Goal: Information Seeking & Learning: Find specific fact

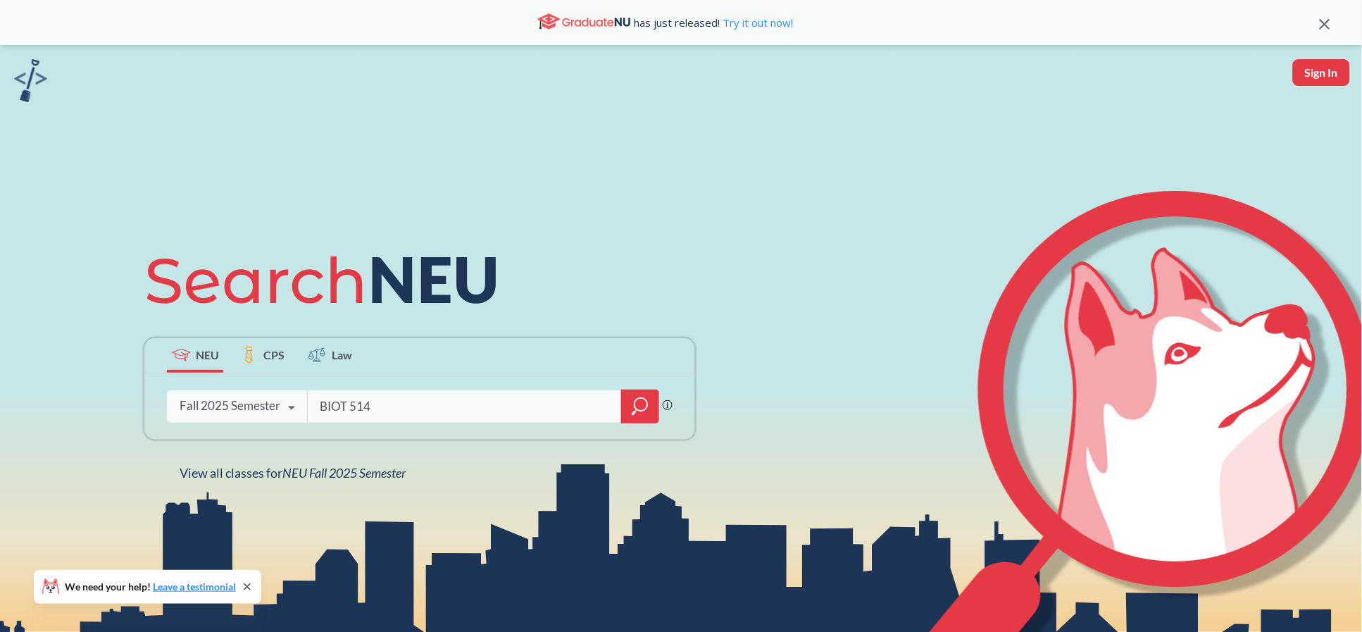
type input "BIOT 5145"
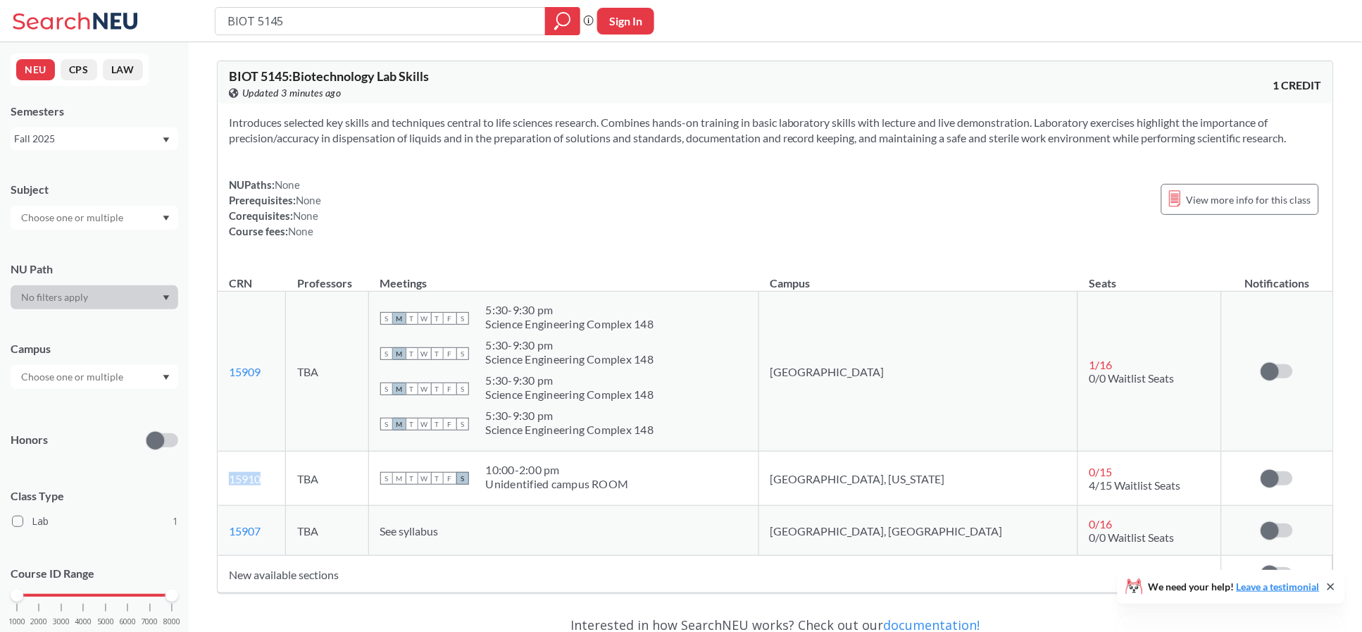
drag, startPoint x: 279, startPoint y: 482, endPoint x: 227, endPoint y: 488, distance: 51.8
click at [227, 488] on td "15910 View this section on Banner." at bounding box center [252, 478] width 68 height 54
copy link "15910"
drag, startPoint x: 334, startPoint y: 26, endPoint x: 261, endPoint y: 8, distance: 74.6
click at [261, 9] on input "BIOT 5145" at bounding box center [380, 21] width 309 height 24
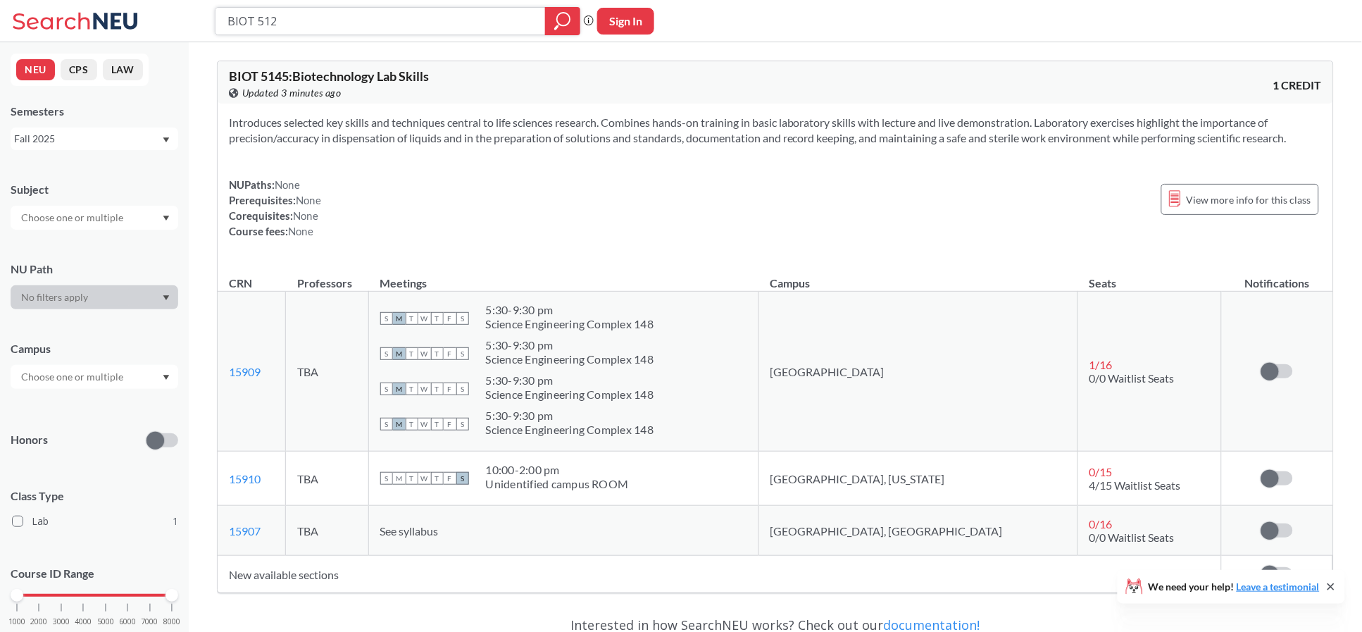
type input "BIOT 5120"
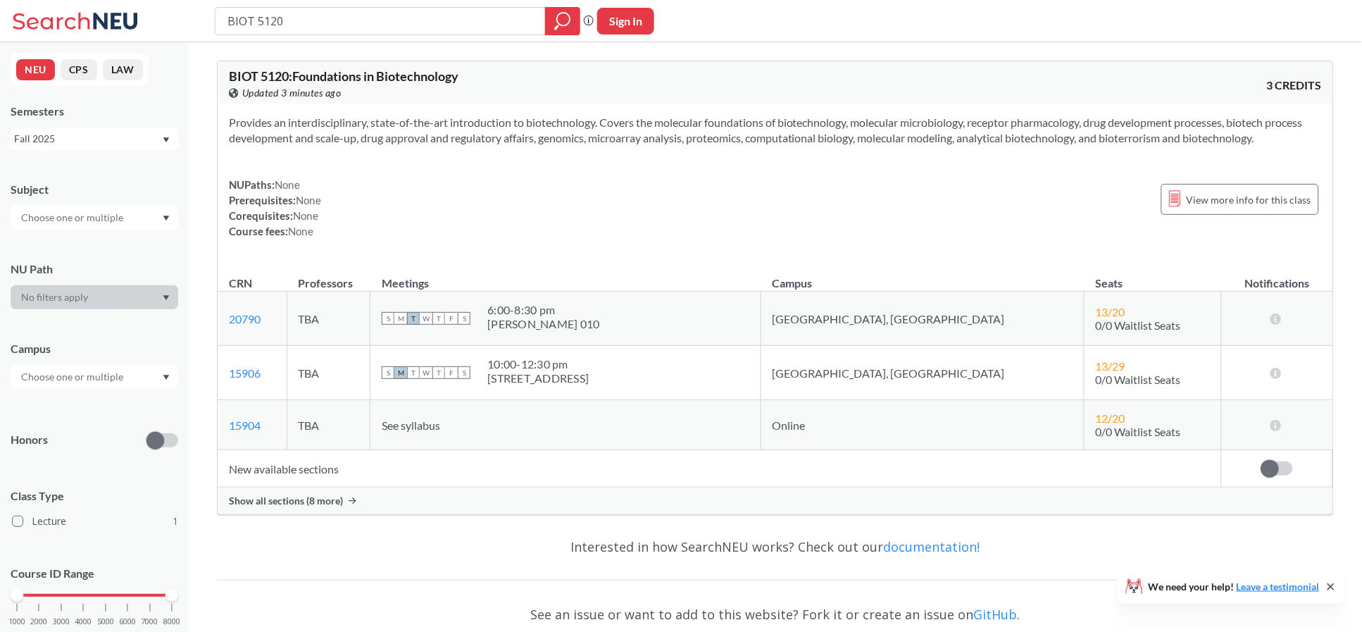
click at [293, 504] on span "Show all sections (8 more)" at bounding box center [286, 500] width 114 height 13
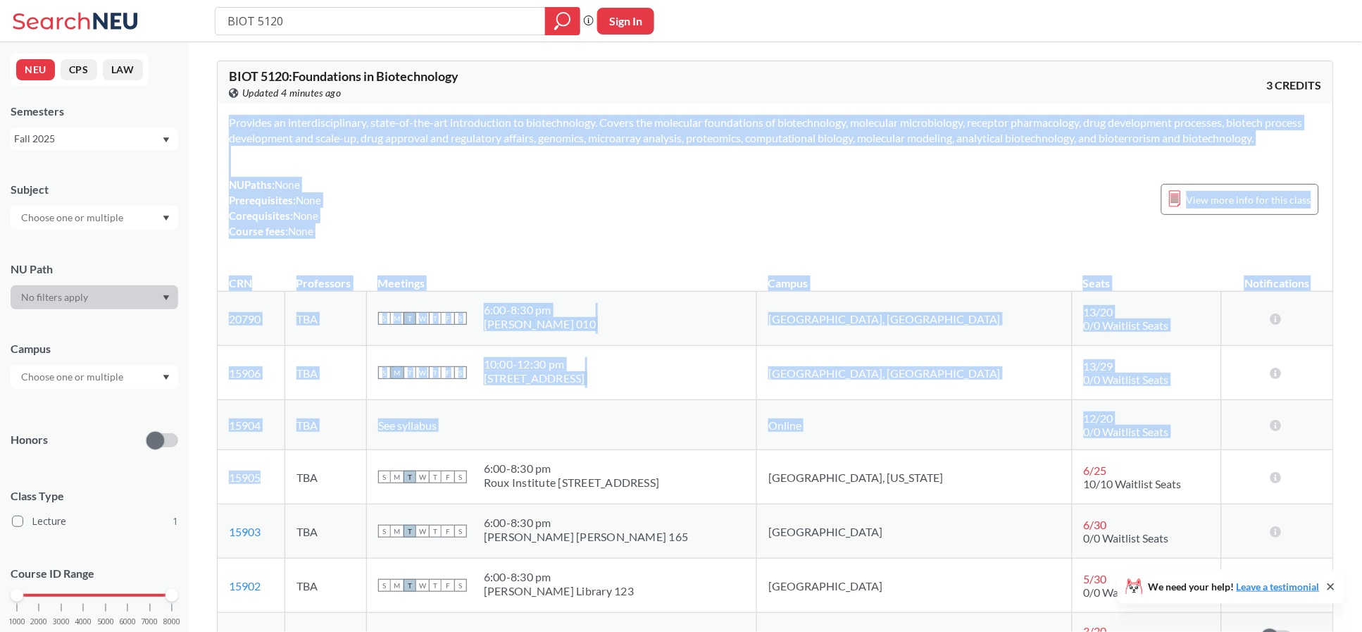
drag, startPoint x: 289, startPoint y: 473, endPoint x: 213, endPoint y: 479, distance: 76.3
click at [213, 479] on div "BIOT 5120 : Foundations in Biotechnology View this course on Banner. Updated 4 …" at bounding box center [775, 604] width 1173 height 1124
click at [285, 479] on td "15905 View this section on Banner." at bounding box center [252, 477] width 68 height 54
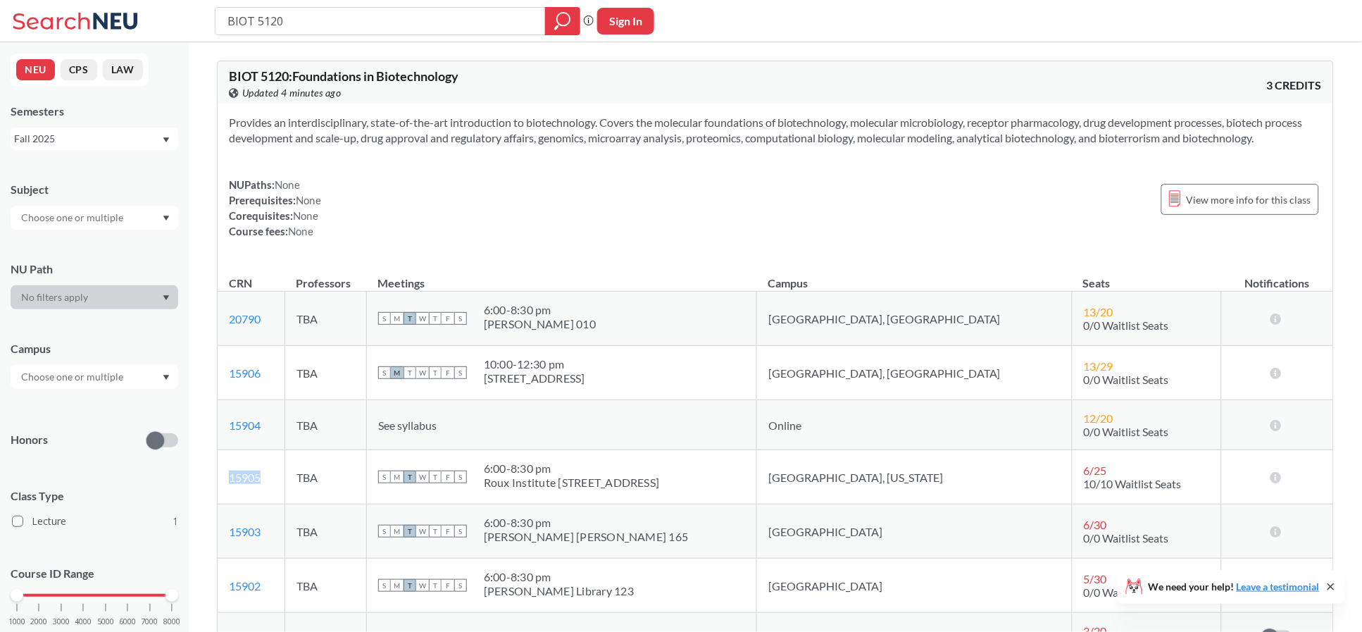
drag, startPoint x: 274, startPoint y: 482, endPoint x: 228, endPoint y: 477, distance: 46.0
click at [228, 477] on td "15905 View this section on Banner." at bounding box center [252, 477] width 68 height 54
copy link "15905"
drag, startPoint x: 294, startPoint y: 26, endPoint x: 263, endPoint y: 27, distance: 31.0
click at [263, 27] on input "BIOT 5120" at bounding box center [380, 21] width 309 height 24
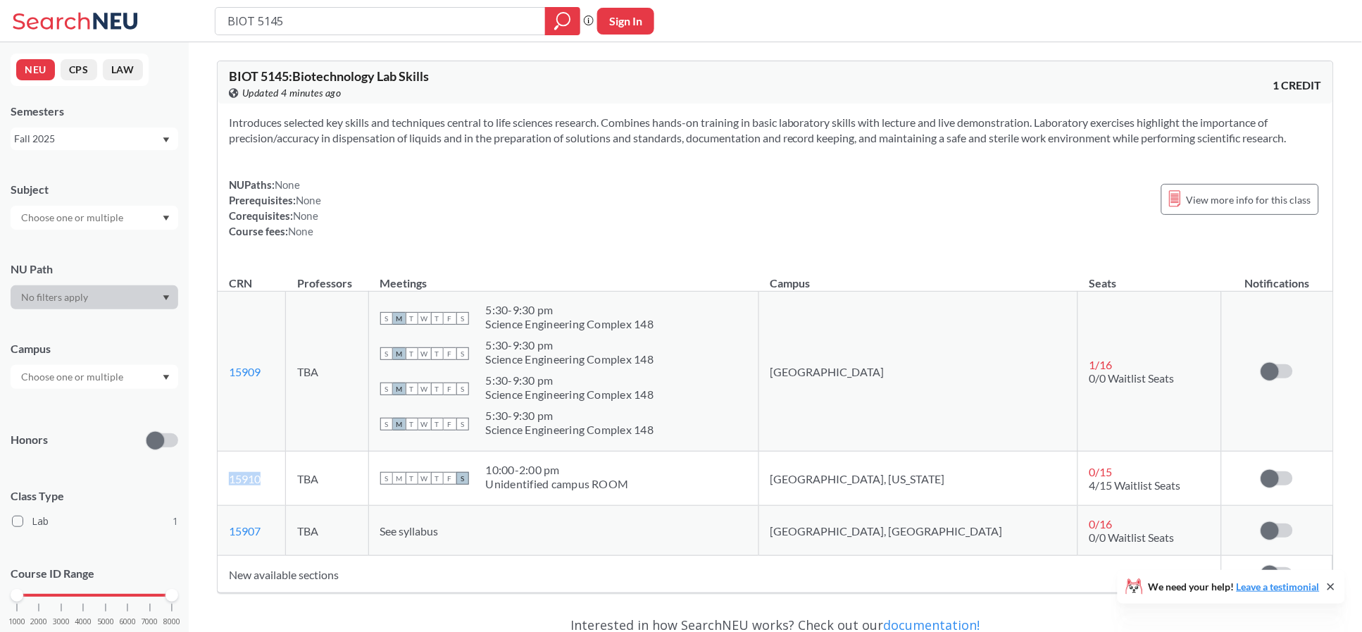
drag, startPoint x: 271, startPoint y: 479, endPoint x: 227, endPoint y: 483, distance: 43.9
click at [227, 483] on td "15910 View this section on Banner." at bounding box center [252, 478] width 68 height 54
copy link "15910"
drag, startPoint x: 297, startPoint y: 20, endPoint x: 258, endPoint y: 22, distance: 38.8
click at [258, 22] on input "BIOT 5145" at bounding box center [380, 21] width 309 height 24
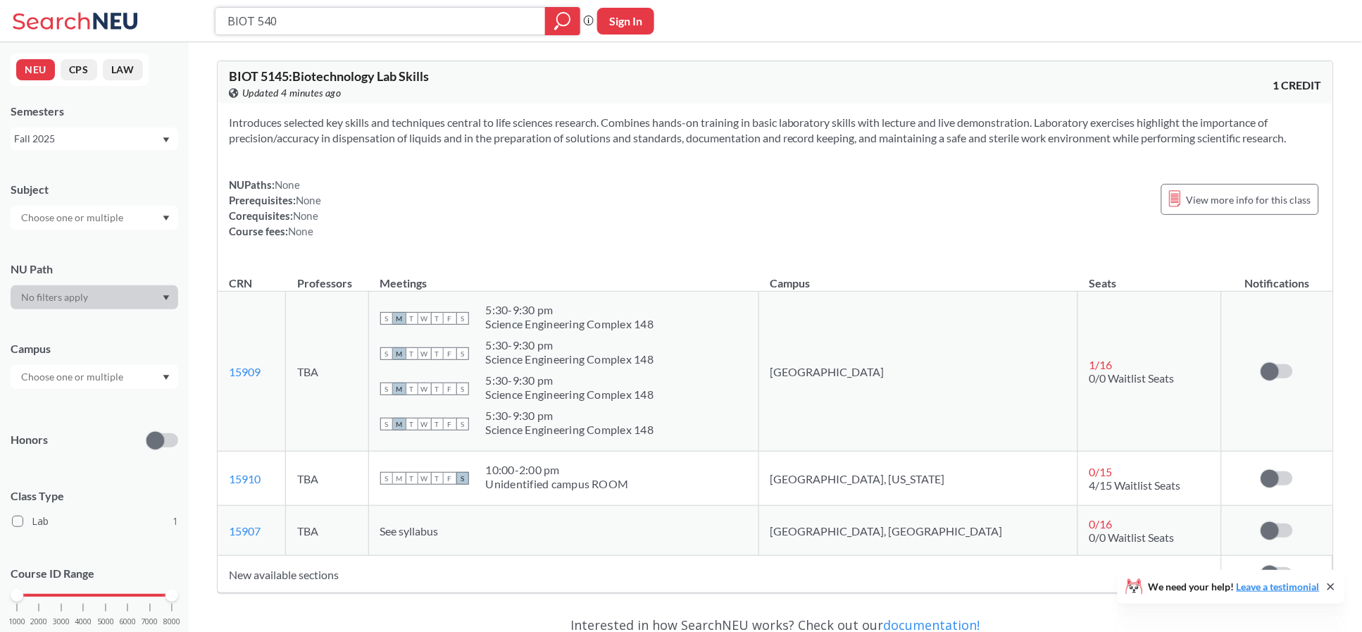
type input "BIOT 5401"
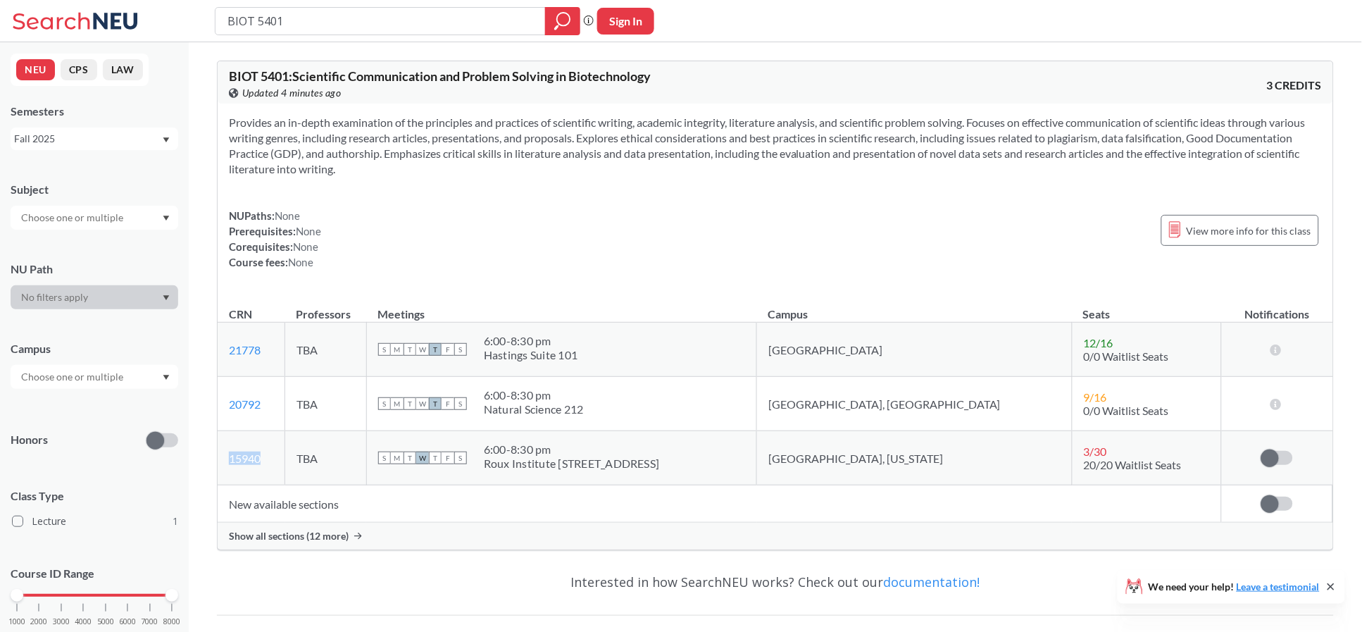
drag, startPoint x: 275, startPoint y: 465, endPoint x: 228, endPoint y: 467, distance: 47.2
click at [228, 467] on td "15940 View this section on Banner." at bounding box center [252, 458] width 68 height 54
copy link "15940"
drag, startPoint x: 303, startPoint y: 21, endPoint x: 258, endPoint y: 25, distance: 45.9
click at [258, 25] on input "BIOT 5401" at bounding box center [380, 21] width 309 height 24
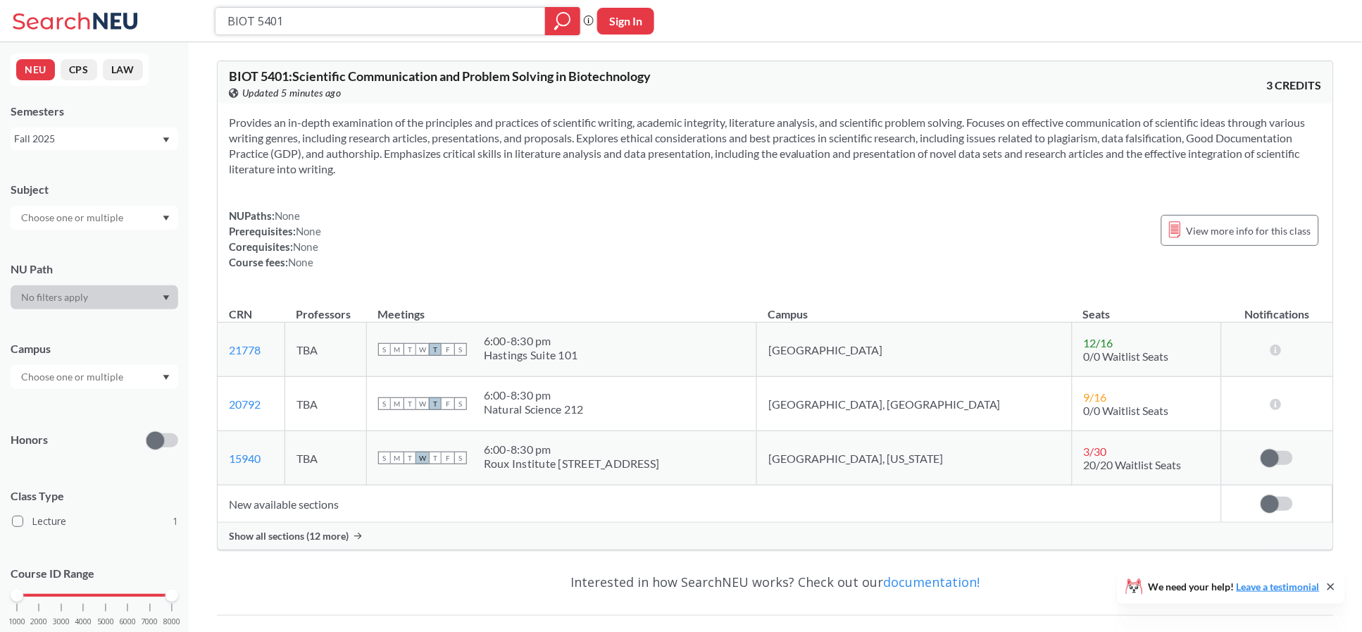
click at [385, 15] on input "BIOT 5401" at bounding box center [380, 21] width 309 height 24
type input "BIOT 5219"
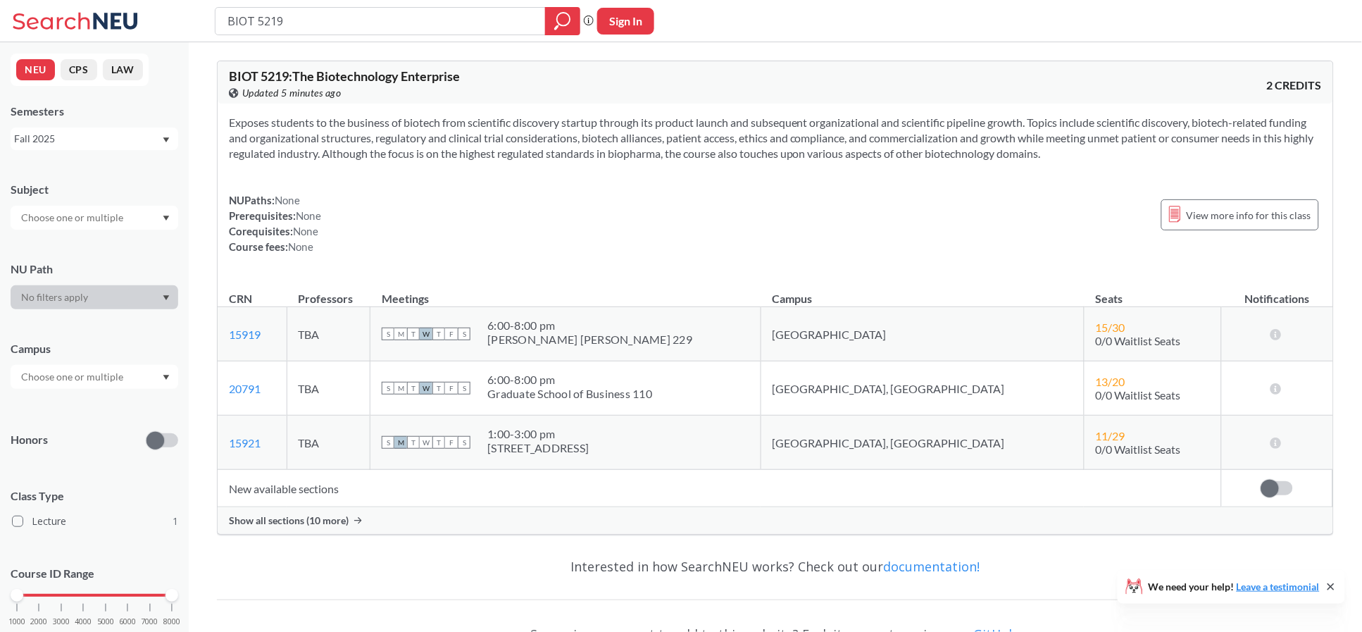
click at [297, 525] on span "Show all sections (10 more)" at bounding box center [289, 520] width 120 height 13
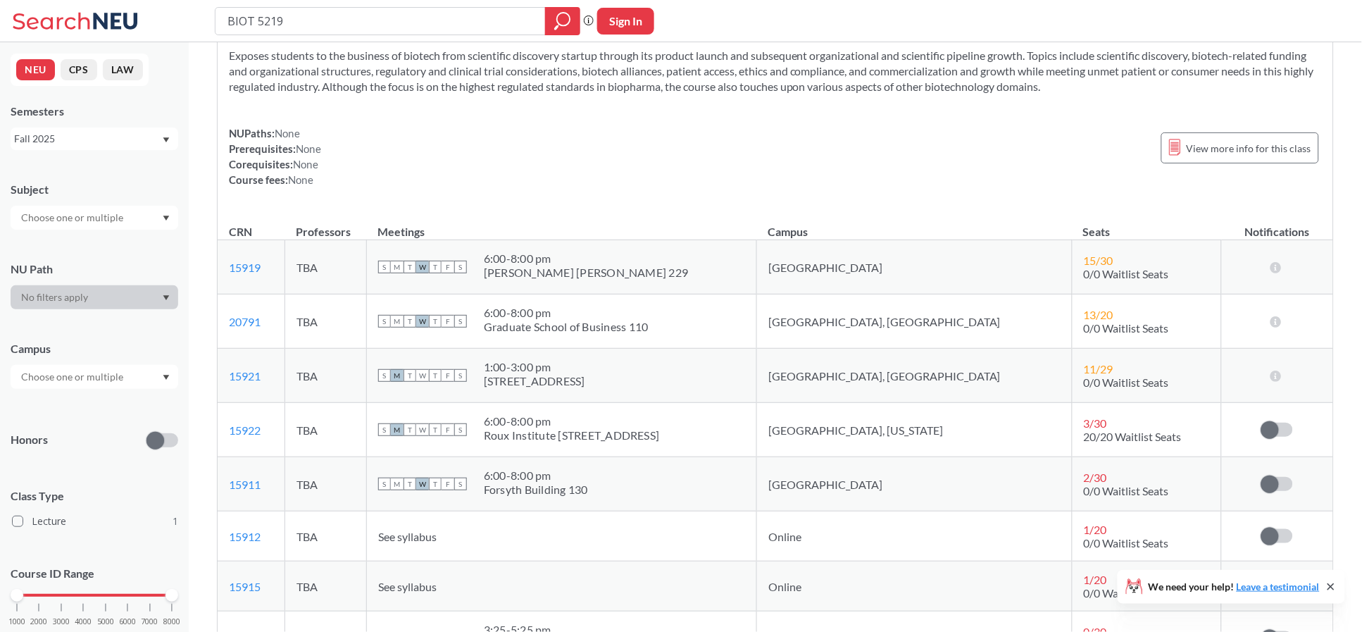
scroll to position [94, 0]
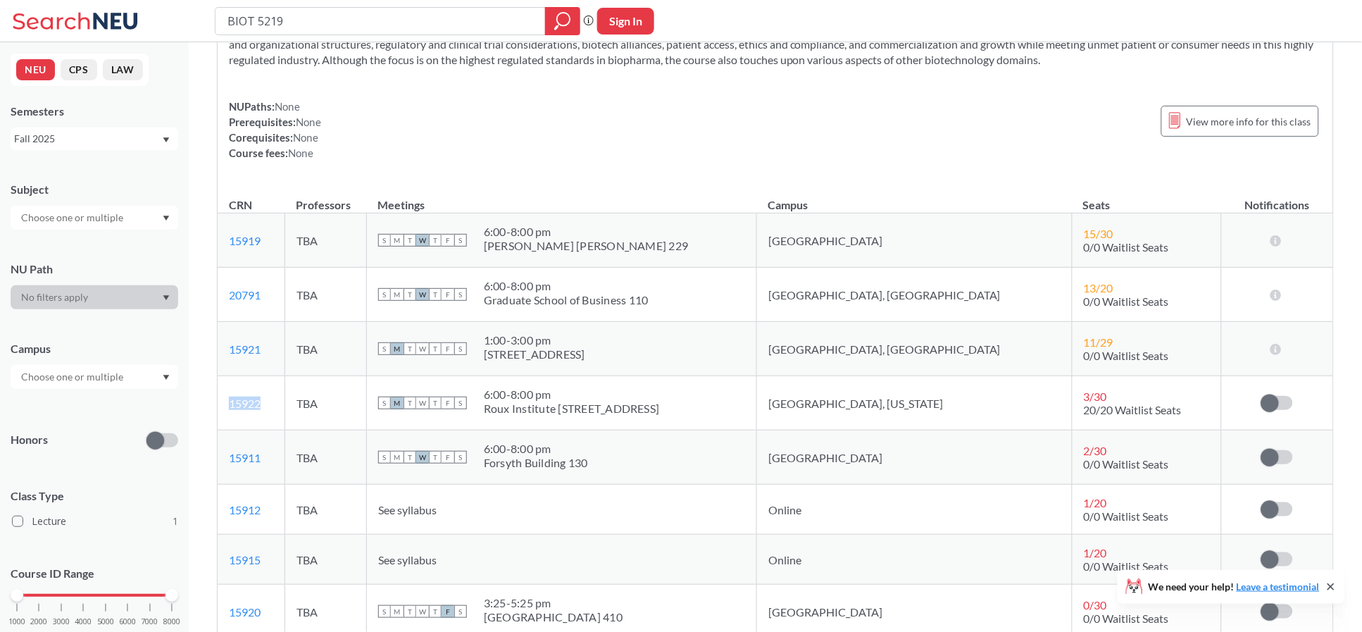
drag, startPoint x: 278, startPoint y: 400, endPoint x: 226, endPoint y: 408, distance: 52.8
click at [226, 408] on td "15922 View this section on Banner." at bounding box center [252, 403] width 68 height 54
copy link "15922"
drag, startPoint x: 303, startPoint y: 30, endPoint x: 261, endPoint y: 29, distance: 43.0
click at [261, 29] on input "BIOT 5219" at bounding box center [380, 21] width 309 height 24
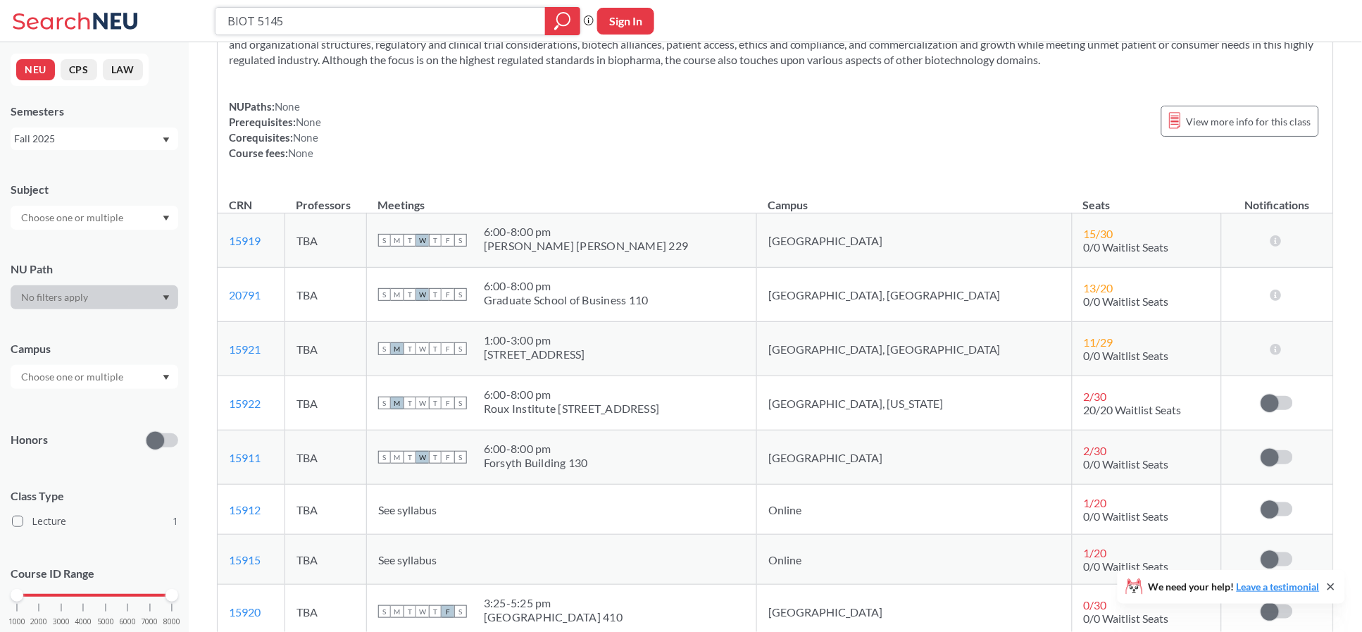
type input "BIOT 5145"
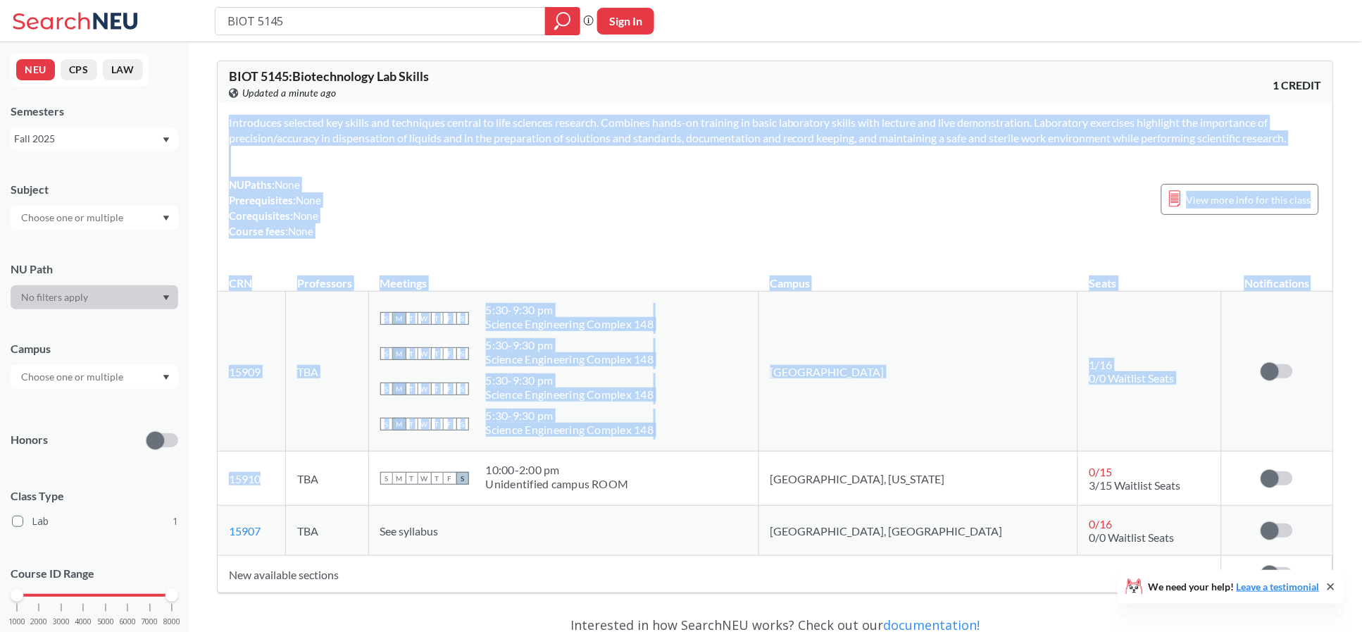
drag, startPoint x: 277, startPoint y: 476, endPoint x: 207, endPoint y: 481, distance: 69.9
click at [207, 481] on div "BIOT 5145 : Biotechnology Lab Skills View this course on Banner. Updated a minu…" at bounding box center [775, 430] width 1173 height 777
click at [286, 486] on td "15910 View this section on Banner." at bounding box center [252, 478] width 68 height 54
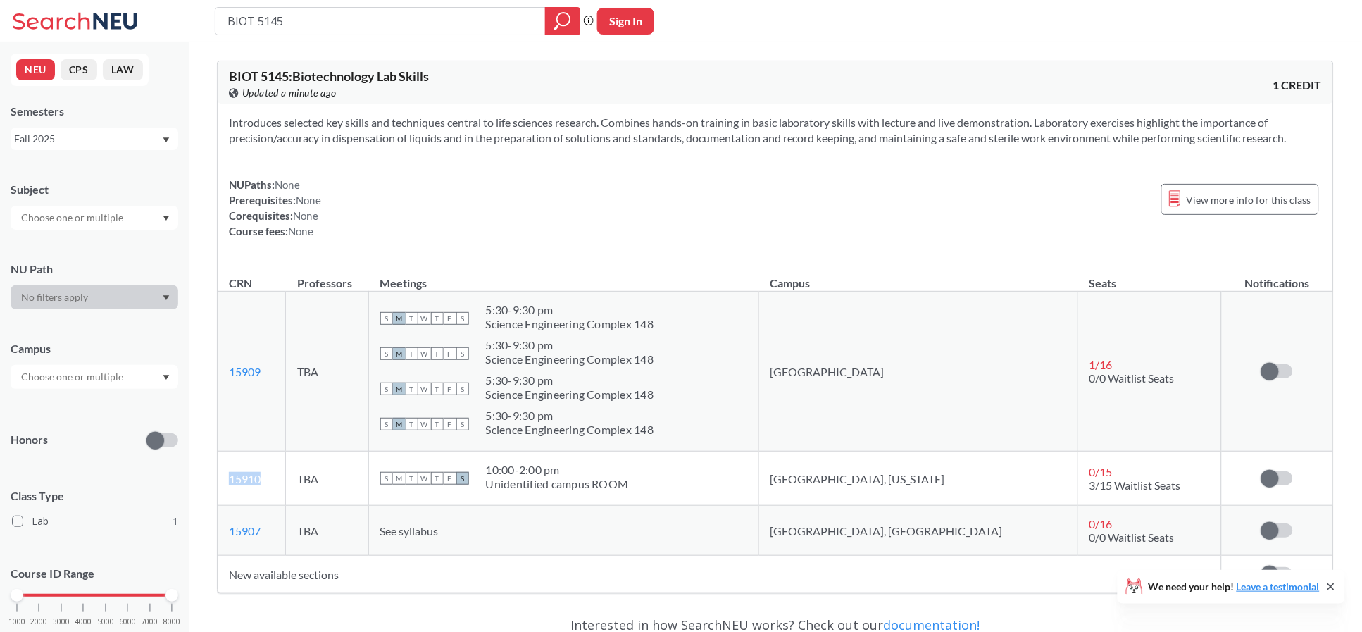
drag, startPoint x: 255, startPoint y: 482, endPoint x: 230, endPoint y: 481, distance: 24.7
click at [230, 481] on td "15910 View this section on Banner." at bounding box center [252, 478] width 68 height 54
copy link "15910"
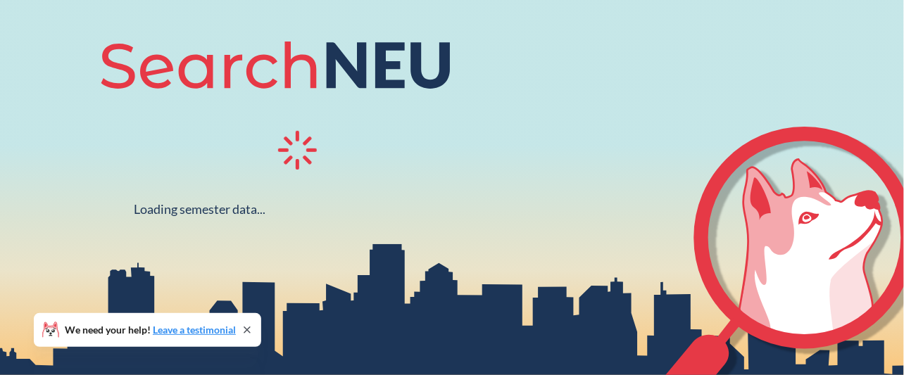
scroll to position [163, 0]
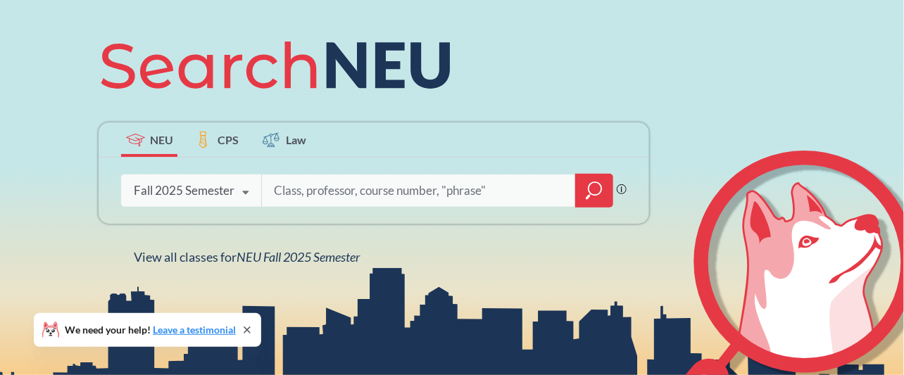
type input "INPR 9990"
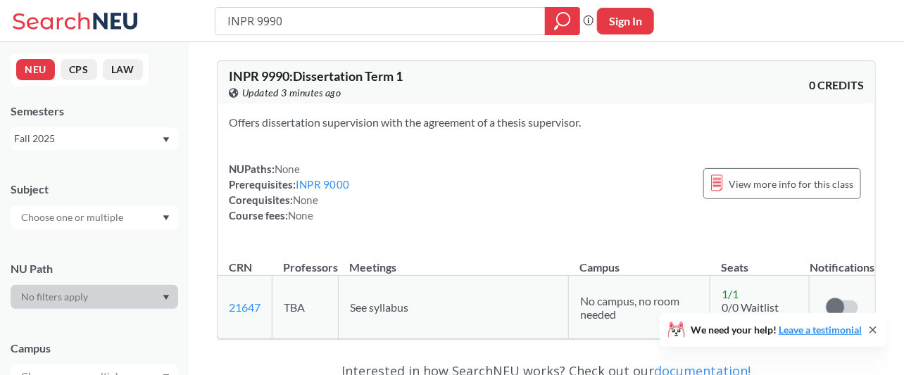
scroll to position [93, 0]
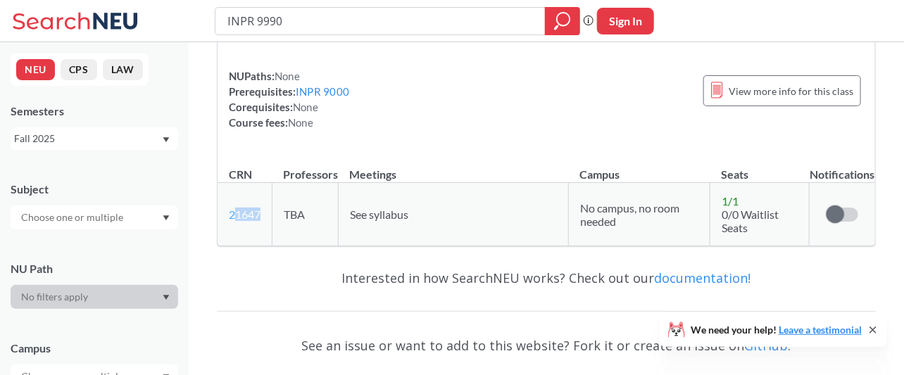
drag, startPoint x: 260, startPoint y: 218, endPoint x: 233, endPoint y: 218, distance: 26.8
click at [233, 218] on td "21647 View this section on Banner." at bounding box center [245, 214] width 55 height 63
